Goal: Task Accomplishment & Management: Use online tool/utility

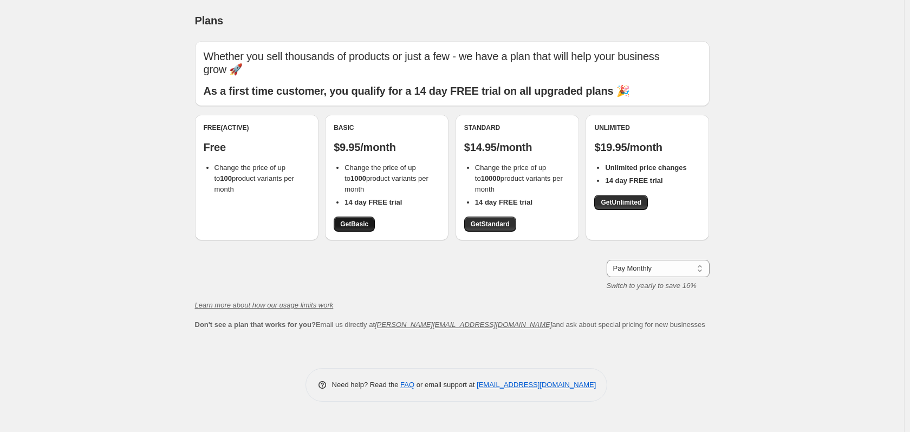
click at [367, 224] on span "Get Basic" at bounding box center [354, 224] width 28 height 9
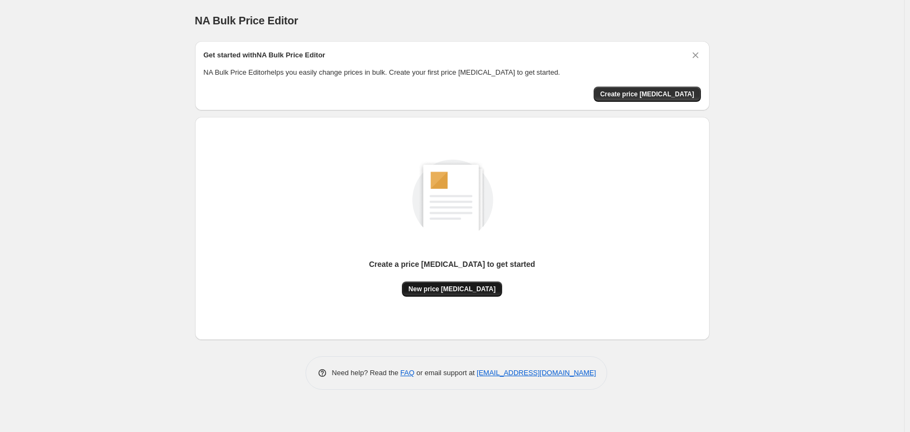
click at [468, 285] on span "New price [MEDICAL_DATA]" at bounding box center [452, 289] width 87 height 9
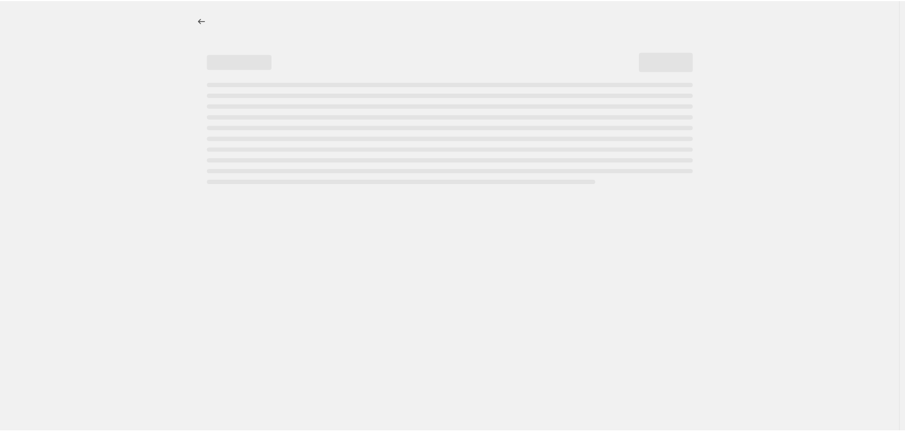
select select "percentage"
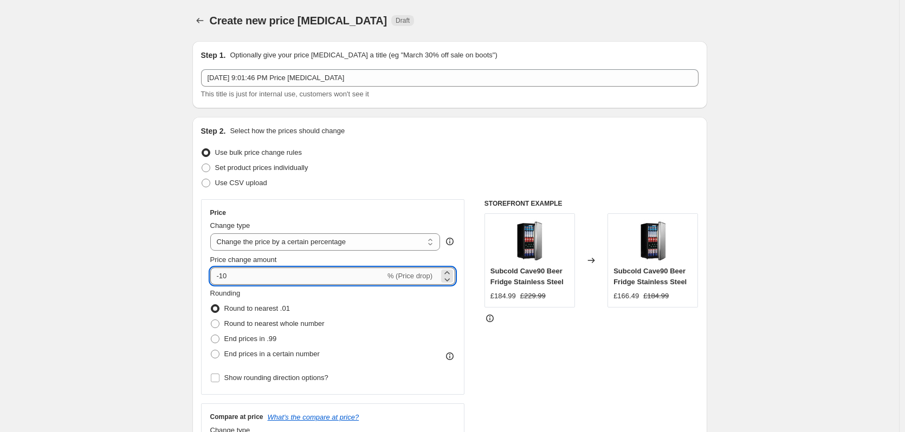
click at [225, 270] on input "-10" at bounding box center [297, 276] width 175 height 17
drag, startPoint x: 222, startPoint y: 274, endPoint x: 273, endPoint y: 274, distance: 50.4
click at [273, 274] on input "-10" at bounding box center [297, 276] width 175 height 17
type input "-40"
click at [594, 355] on div "STOREFRONT EXAMPLE Subcold Cave90 Beer Fridge Stainless Steel £184.99 £229.99 C…" at bounding box center [591, 331] width 214 height 265
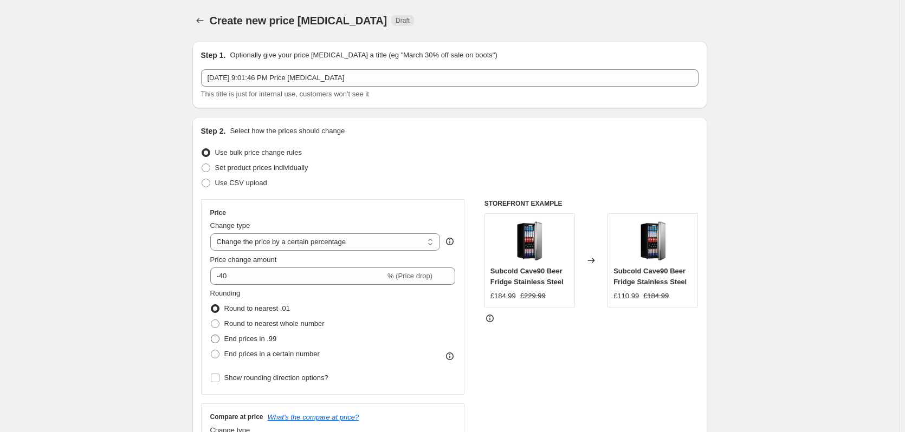
click at [219, 337] on span at bounding box center [215, 339] width 9 height 9
click at [211, 335] on input "End prices in .99" at bounding box center [211, 335] width 1 height 1
radio input "true"
click at [576, 334] on div "STOREFRONT EXAMPLE Subcold Cave90 Beer Fridge Stainless Steel £184.99 £229.99 C…" at bounding box center [591, 331] width 214 height 265
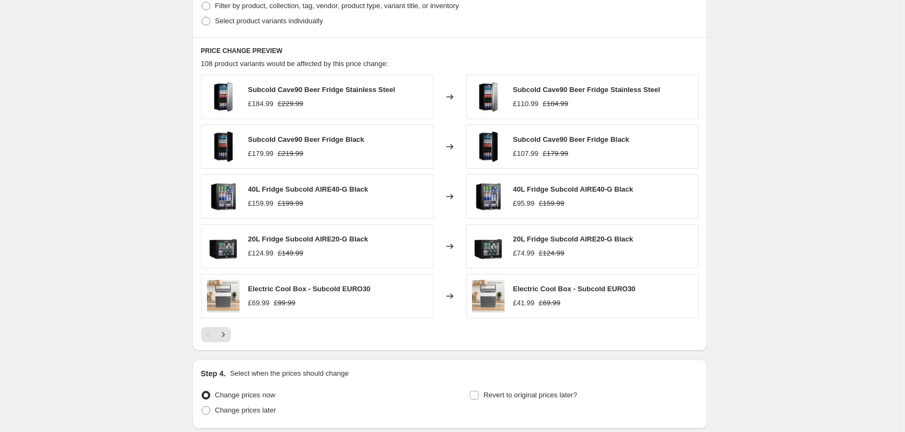
scroll to position [651, 0]
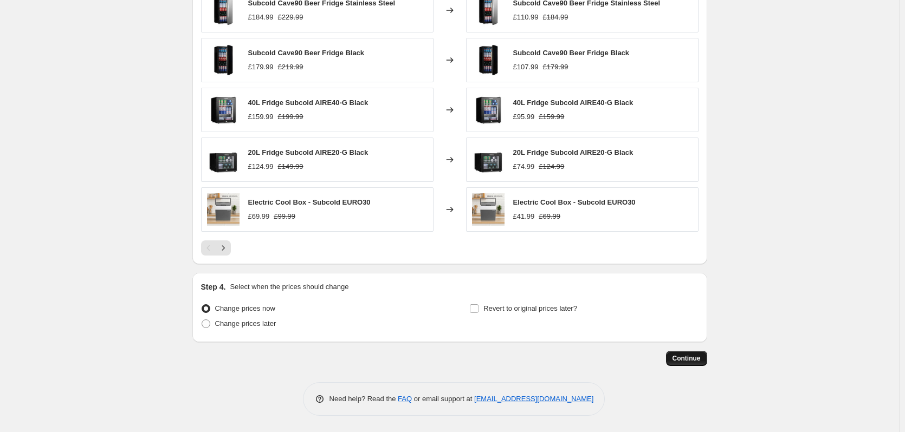
click at [696, 358] on span "Continue" at bounding box center [686, 358] width 28 height 9
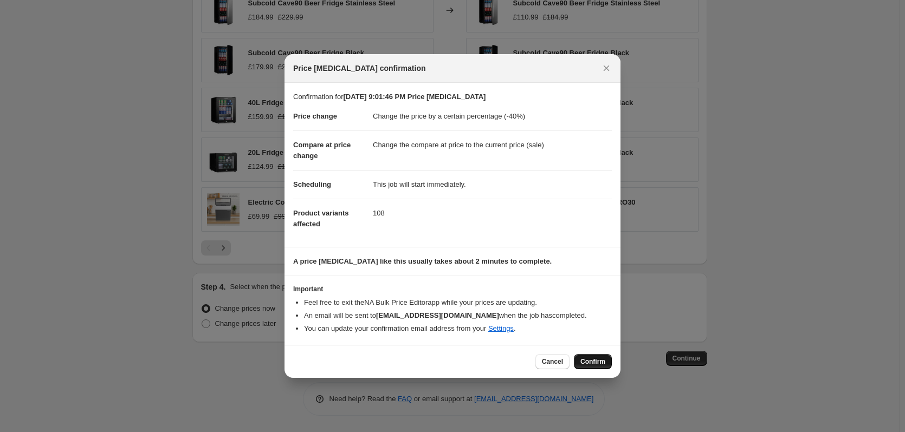
click at [595, 356] on button "Confirm" at bounding box center [593, 361] width 38 height 15
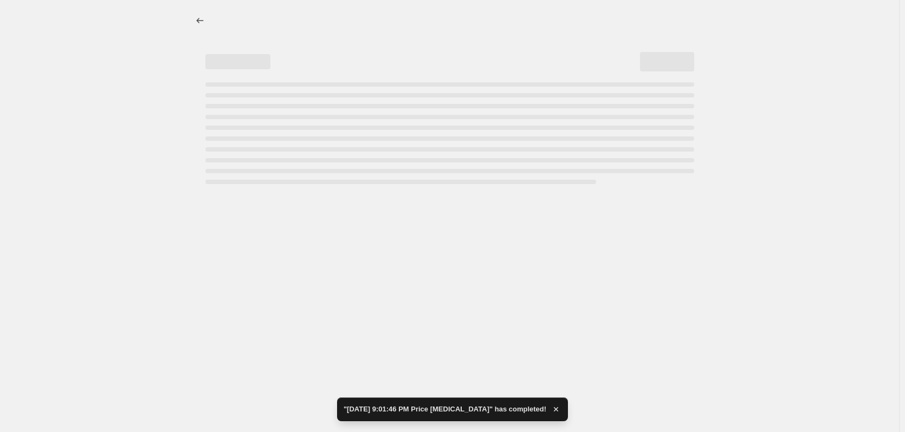
select select "percentage"
